Goal: Find contact information: Find contact information

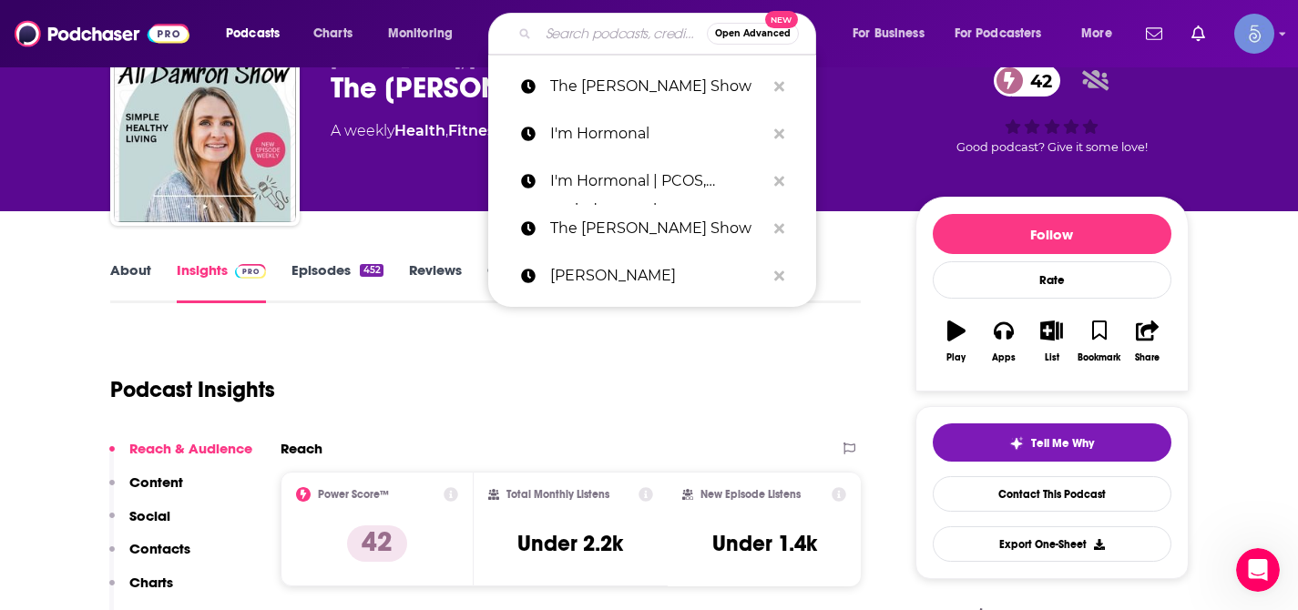
type input "The Optimal Body"
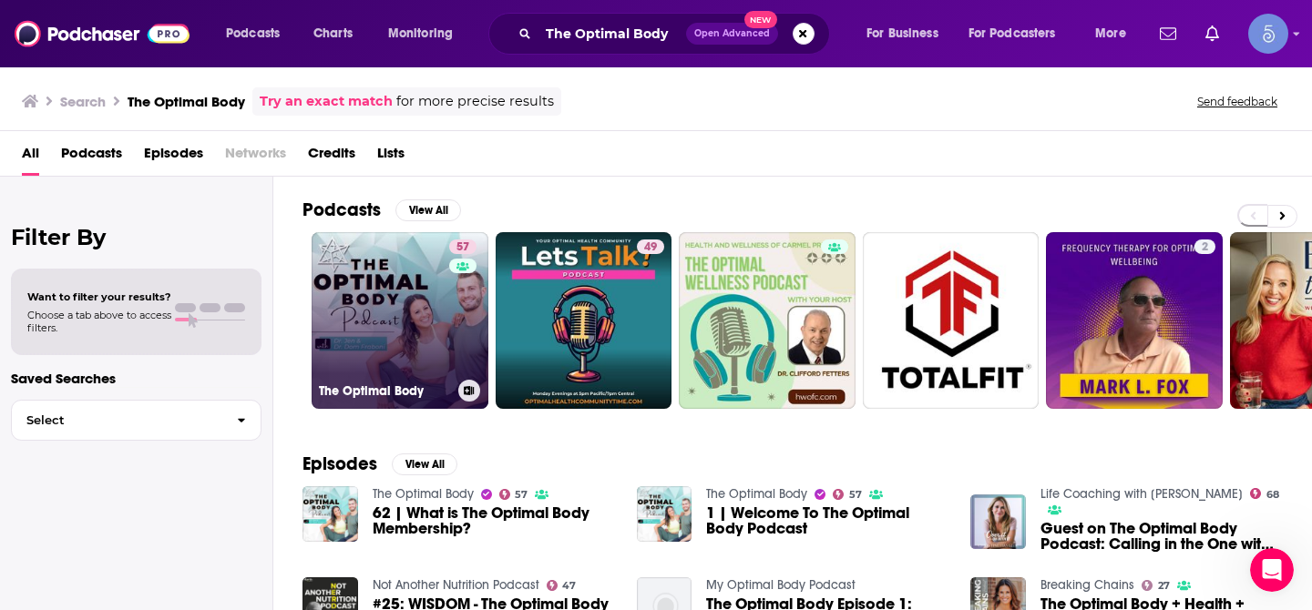
click at [412, 313] on link "57 The Optimal Body" at bounding box center [400, 320] width 177 height 177
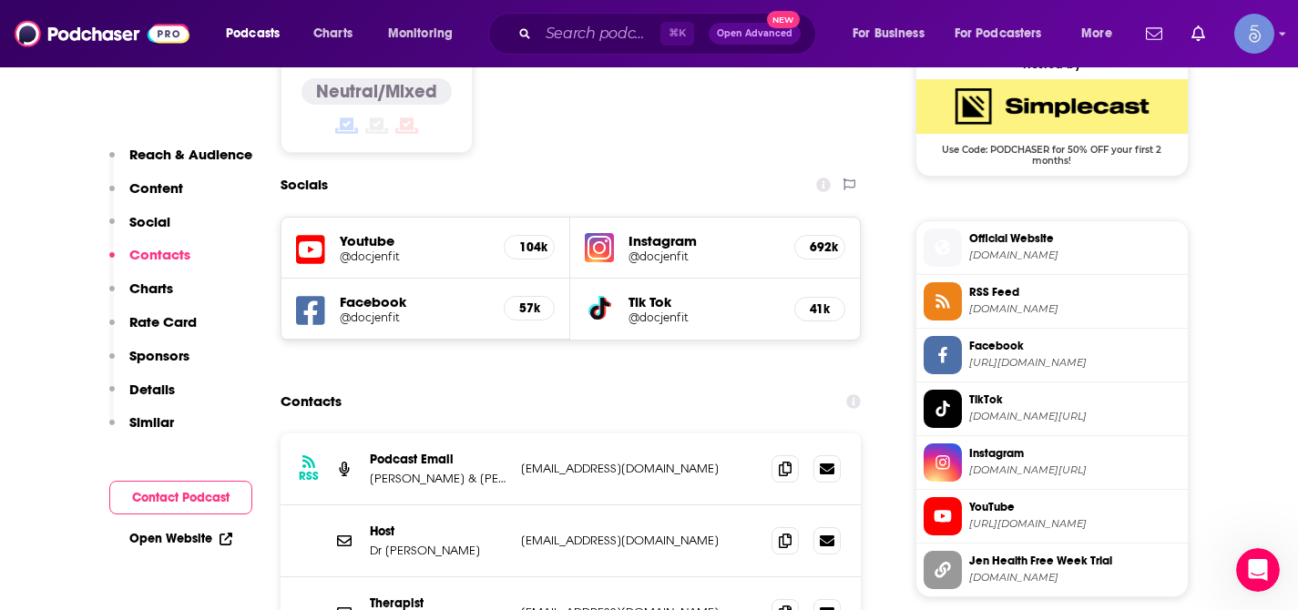
scroll to position [1511, 0]
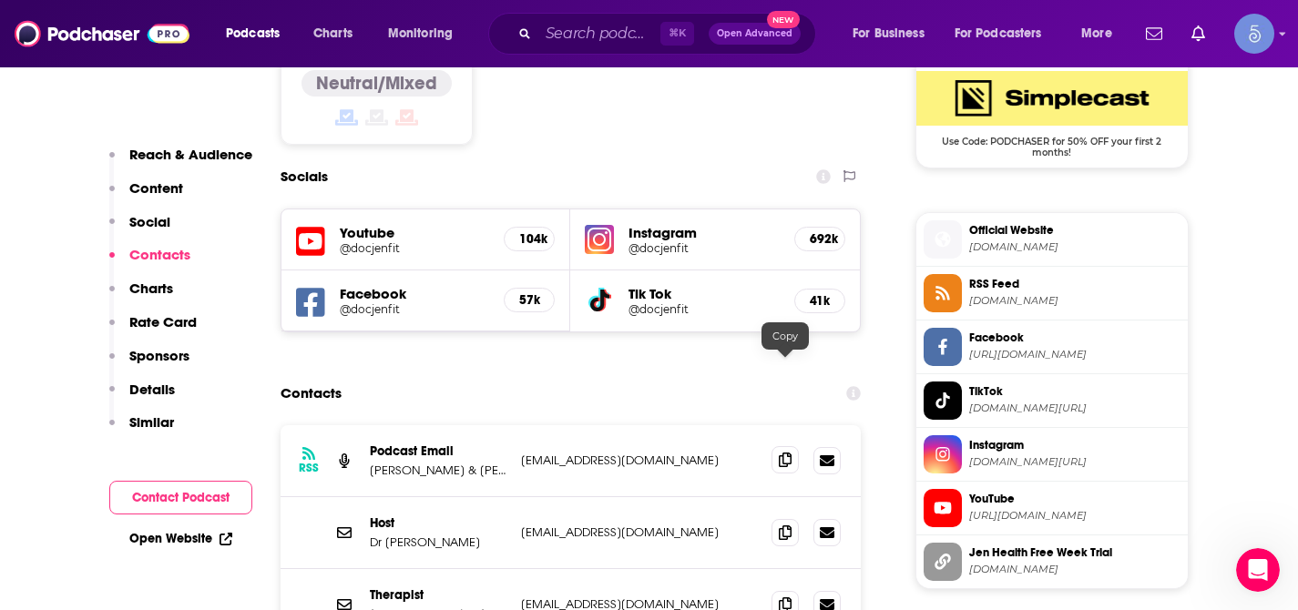
click at [782, 453] on icon at bounding box center [785, 460] width 13 height 15
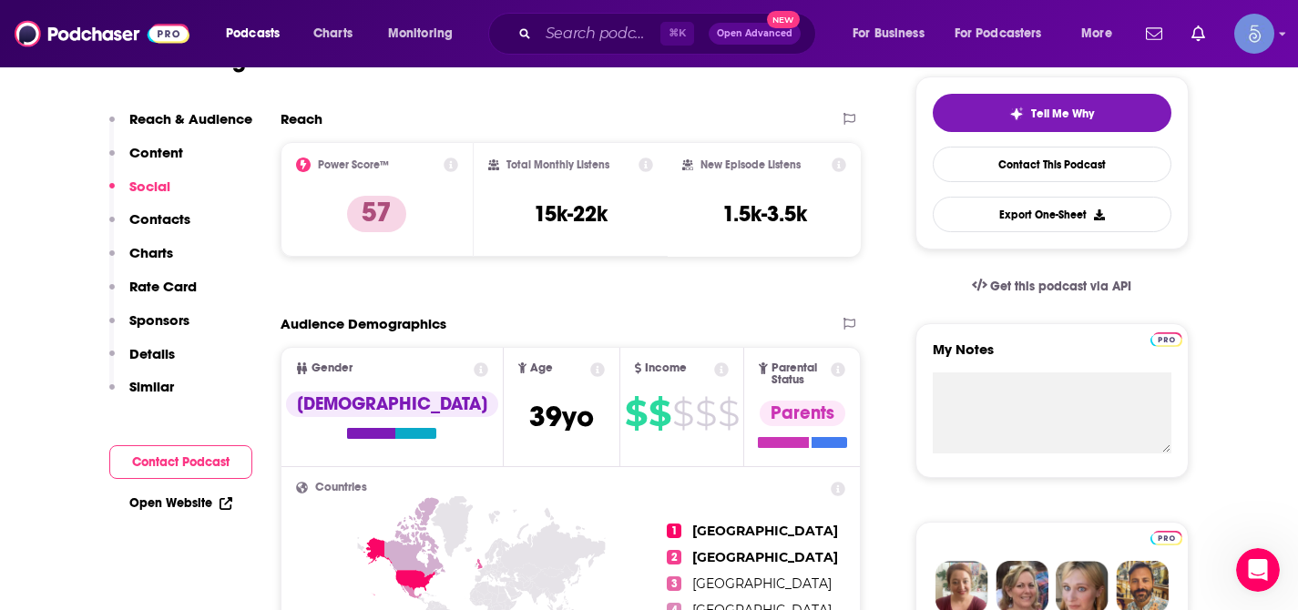
scroll to position [0, 0]
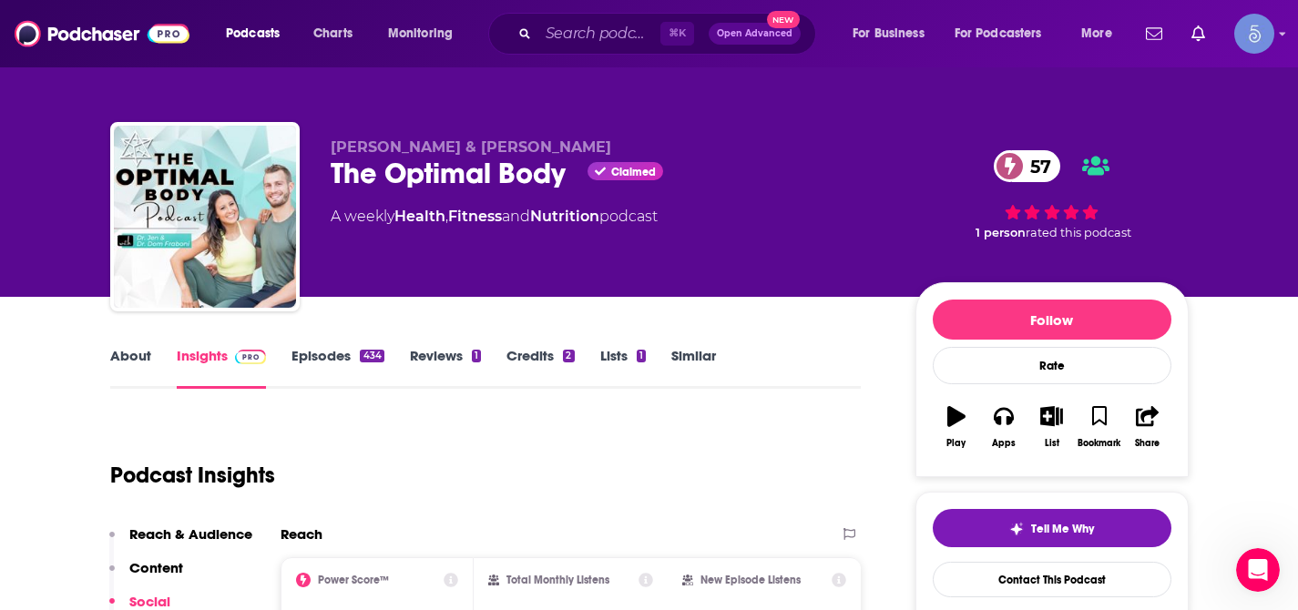
drag, startPoint x: 331, startPoint y: 151, endPoint x: 590, endPoint y: 150, distance: 259.6
click at [590, 150] on p "[PERSON_NAME] & [PERSON_NAME]" at bounding box center [609, 146] width 556 height 17
copy span "[PERSON_NAME] & [PERSON_NAME]"
click at [579, 47] on input "Search podcasts, credits, & more..." at bounding box center [599, 33] width 122 height 29
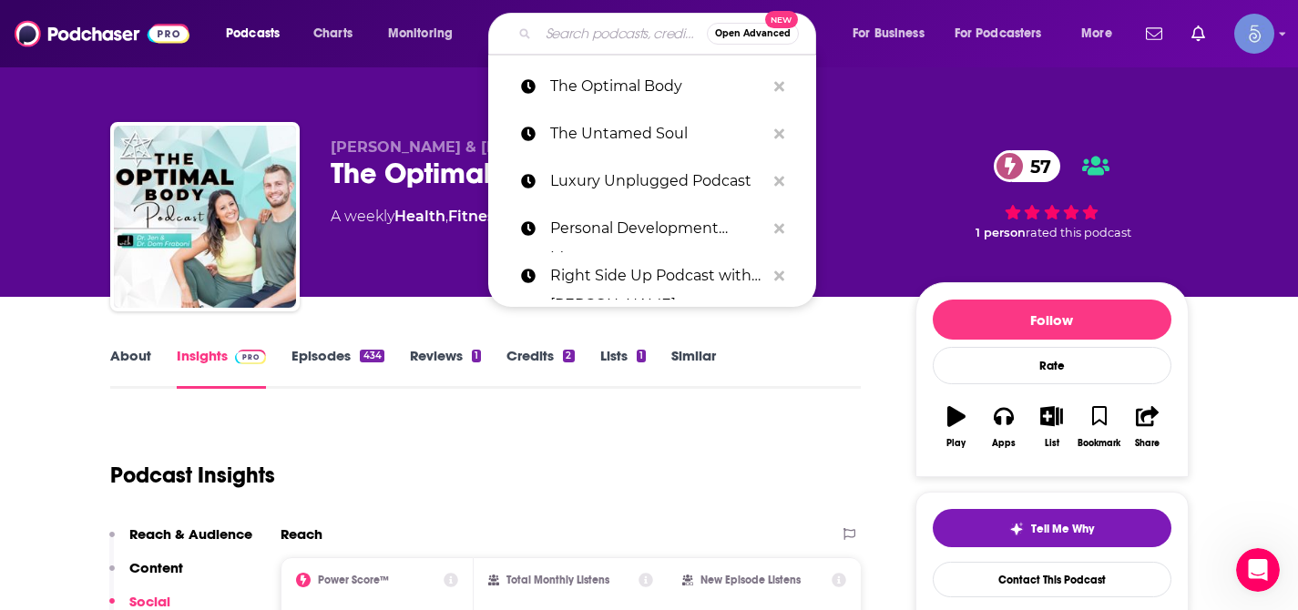
paste input "Feel Good Podcast with [PERSON_NAME]"
type input "Feel Good Podcast with [PERSON_NAME]"
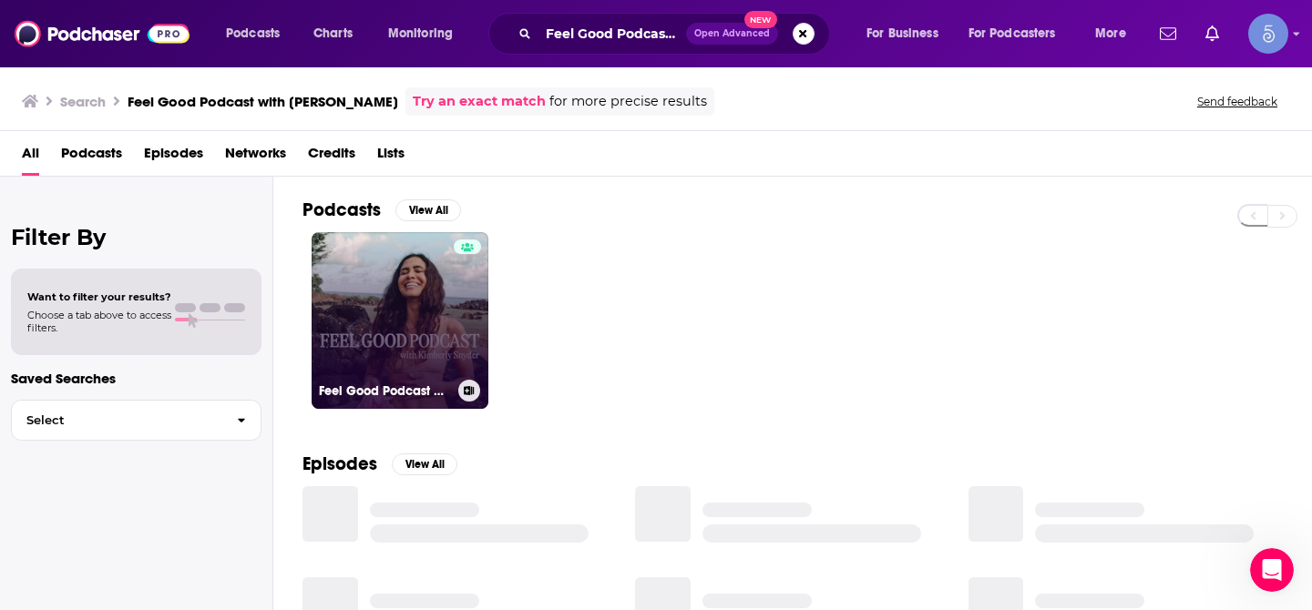
click at [394, 293] on link "Feel Good Podcast with [PERSON_NAME]" at bounding box center [400, 320] width 177 height 177
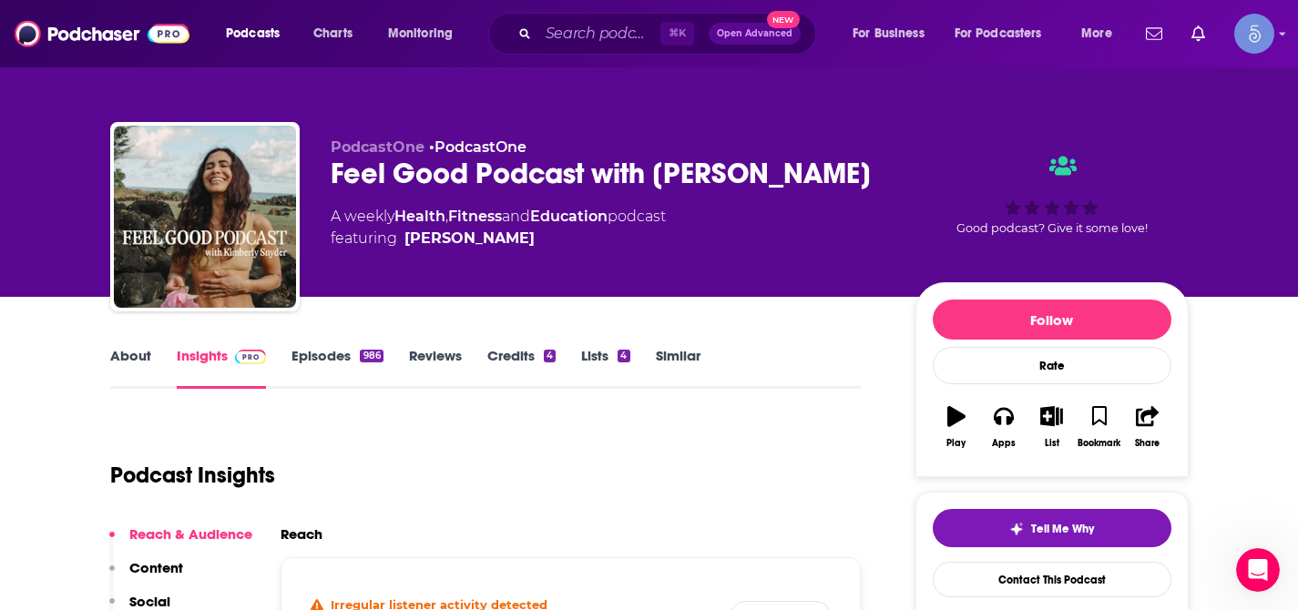
click at [143, 363] on link "About" at bounding box center [130, 368] width 41 height 42
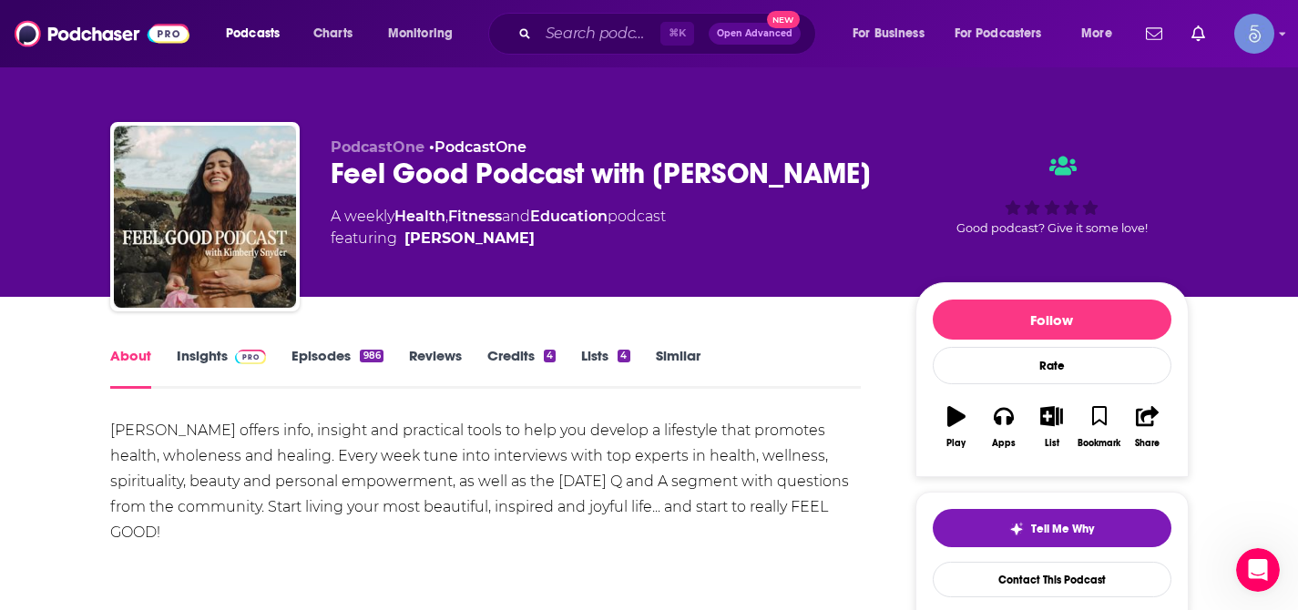
click at [217, 351] on link "Insights" at bounding box center [222, 368] width 90 height 42
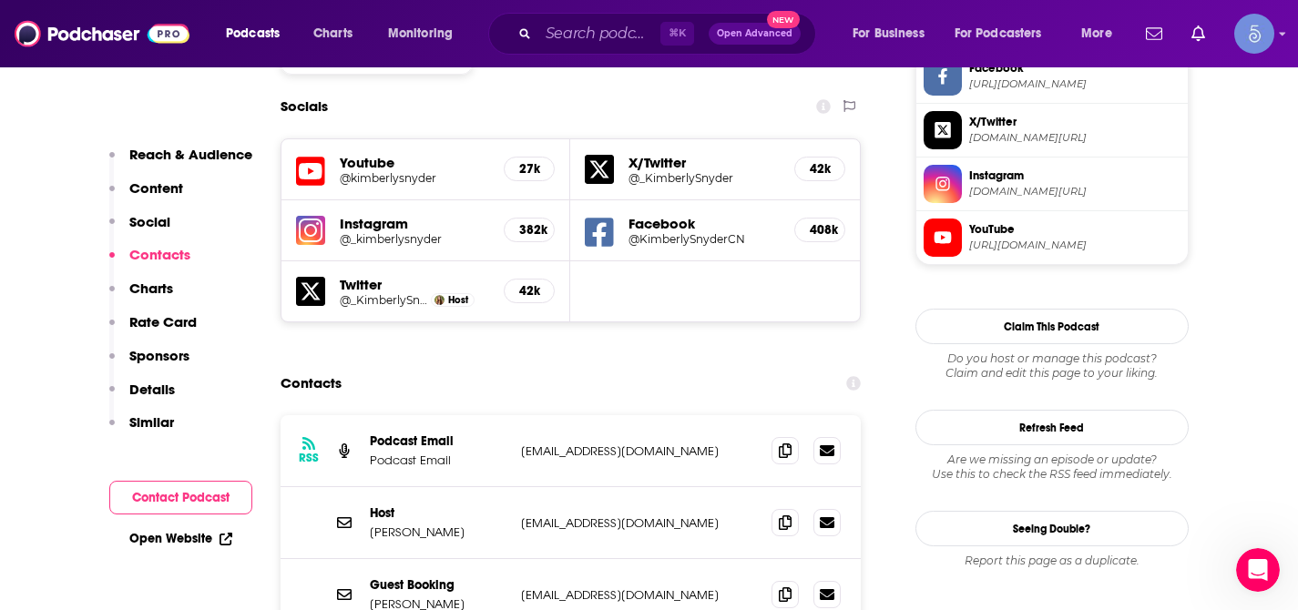
scroll to position [1616, 0]
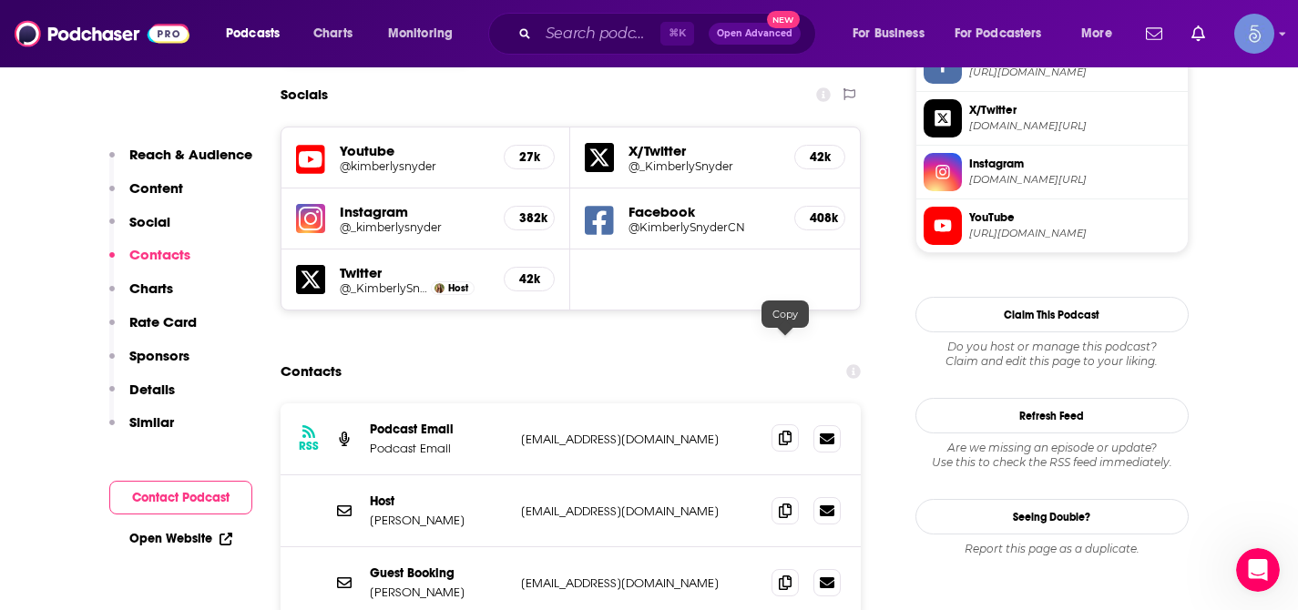
click at [789, 431] on icon at bounding box center [785, 438] width 13 height 15
